Goal: Task Accomplishment & Management: Use online tool/utility

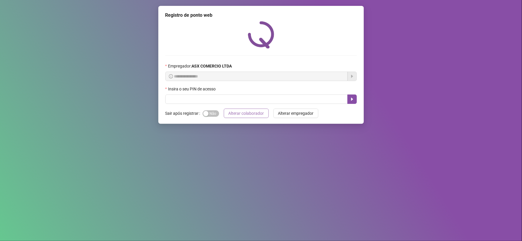
click at [243, 113] on span "Alterar colaborador" at bounding box center [246, 113] width 36 height 6
click at [212, 101] on input "text" at bounding box center [256, 99] width 182 height 9
type input "*****"
click at [351, 96] on button "button" at bounding box center [351, 99] width 9 height 9
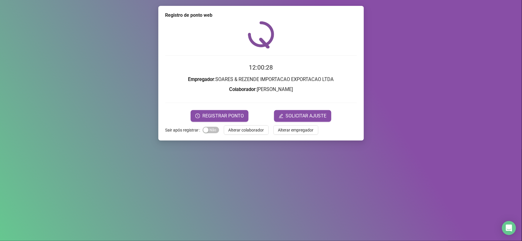
click at [202, 109] on form "12:00:28 Empregador : SOARES & REZENDE IMPORTACAO EXPORTACAO LTDA Colaborador :…" at bounding box center [260, 92] width 191 height 59
click at [204, 113] on span "REGISTRAR PONTO" at bounding box center [222, 115] width 41 height 7
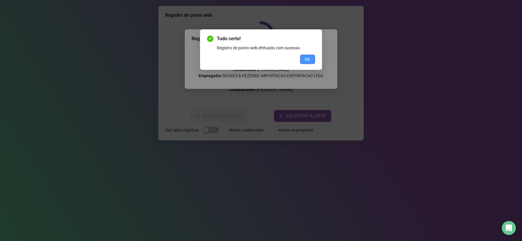
click at [310, 56] on span "OK" at bounding box center [308, 59] width 6 height 6
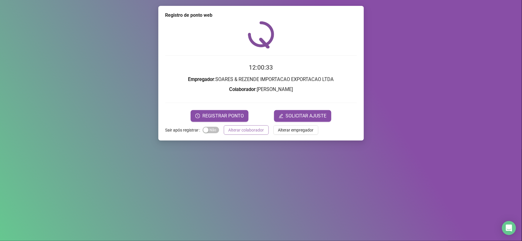
click at [254, 130] on span "Alterar colaborador" at bounding box center [246, 130] width 36 height 6
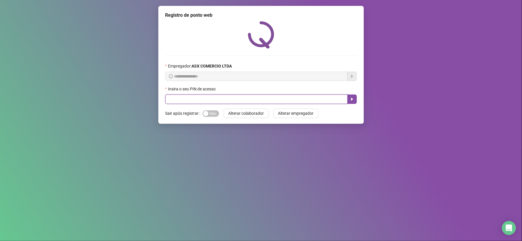
click at [213, 100] on input "text" at bounding box center [256, 99] width 182 height 9
type input "*"
type input "*****"
click at [354, 99] on button "button" at bounding box center [351, 99] width 9 height 9
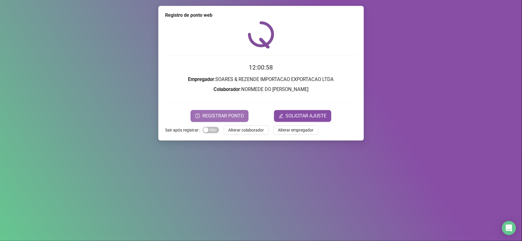
click at [218, 115] on span "REGISTRAR PONTO" at bounding box center [222, 115] width 41 height 7
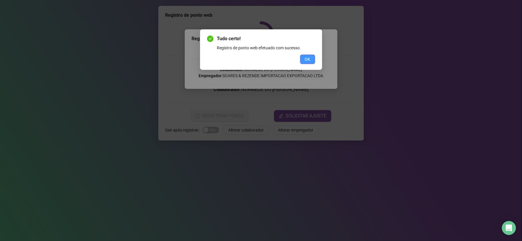
click at [305, 61] on span "OK" at bounding box center [308, 59] width 6 height 6
